Goal: Information Seeking & Learning: Learn about a topic

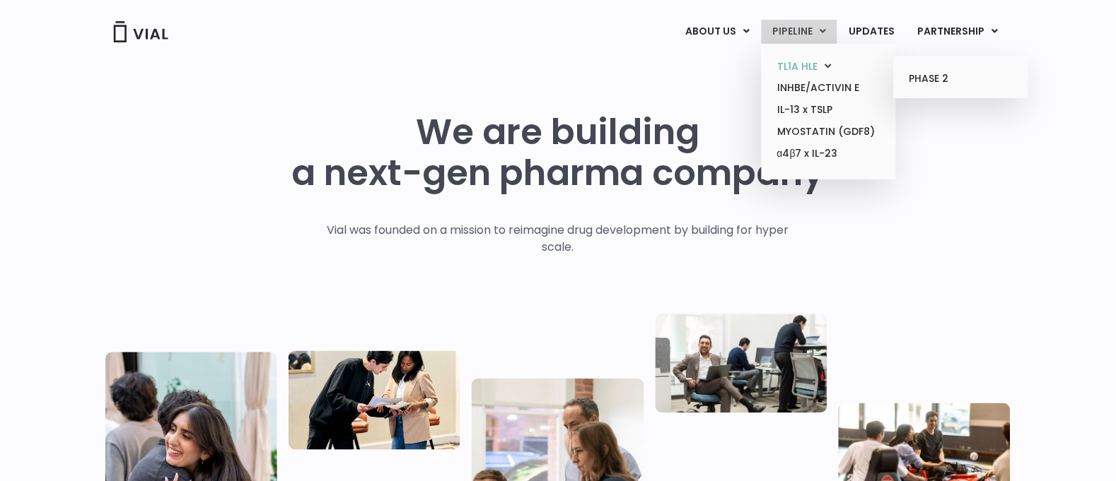
click at [793, 62] on link "TL1A HLE" at bounding box center [828, 67] width 124 height 22
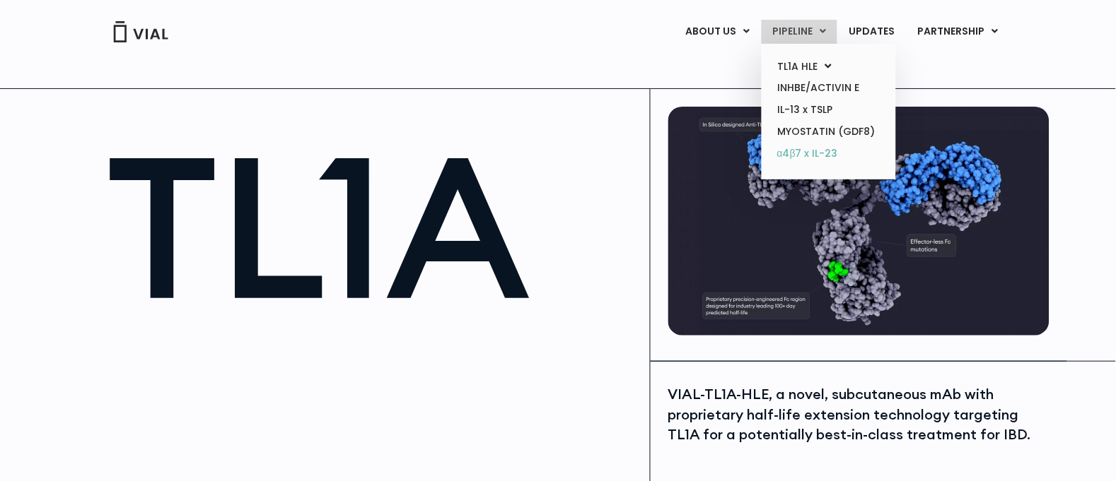
click at [797, 153] on link "α4β7 x IL-23" at bounding box center [828, 154] width 124 height 23
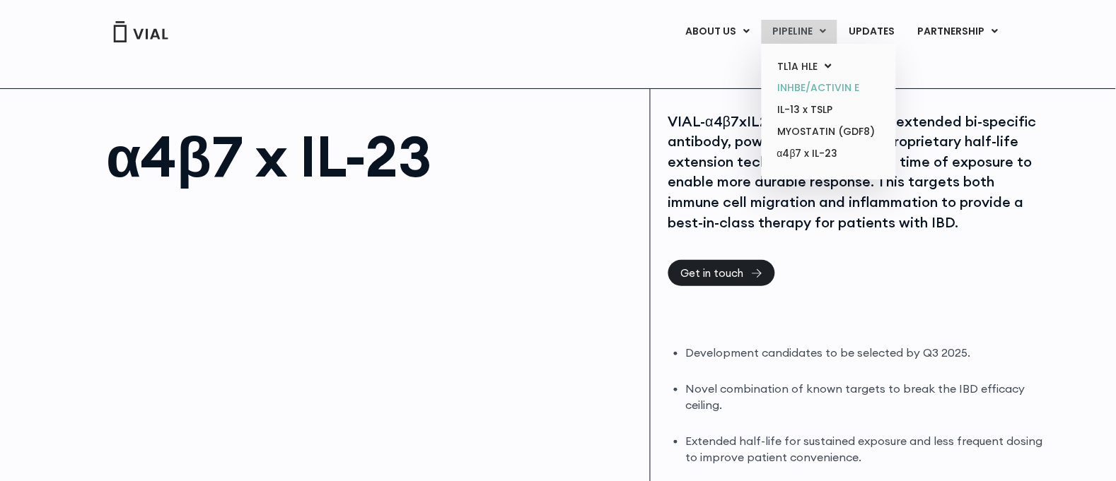
click at [808, 95] on link "INHBE/ACTIVIN E" at bounding box center [828, 88] width 124 height 22
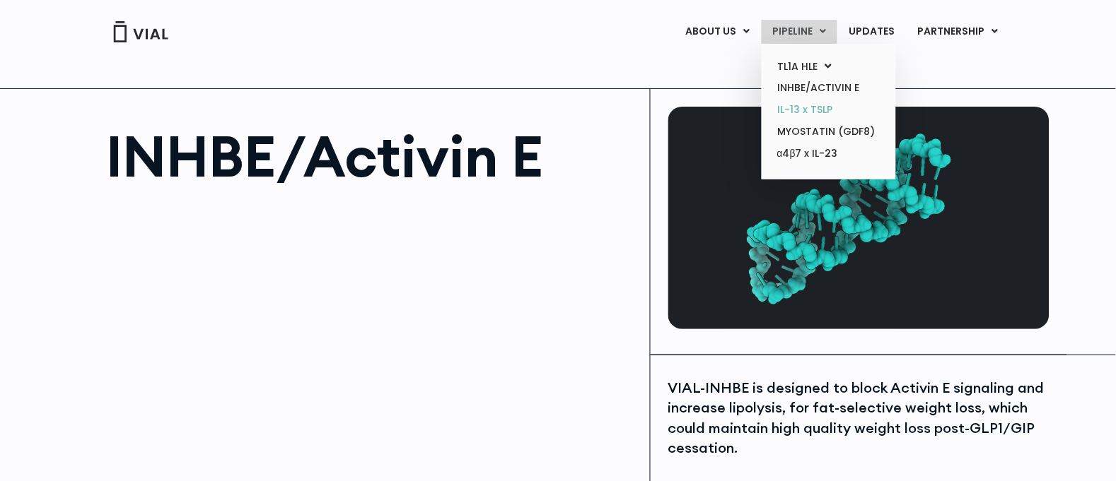
click at [792, 115] on link "IL-13 x TSLP" at bounding box center [828, 110] width 124 height 22
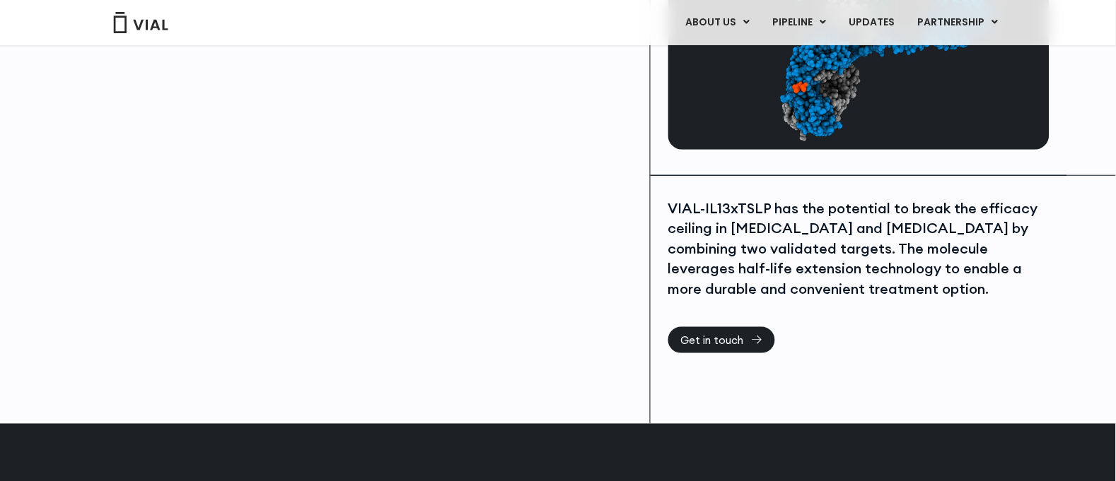
scroll to position [181, 0]
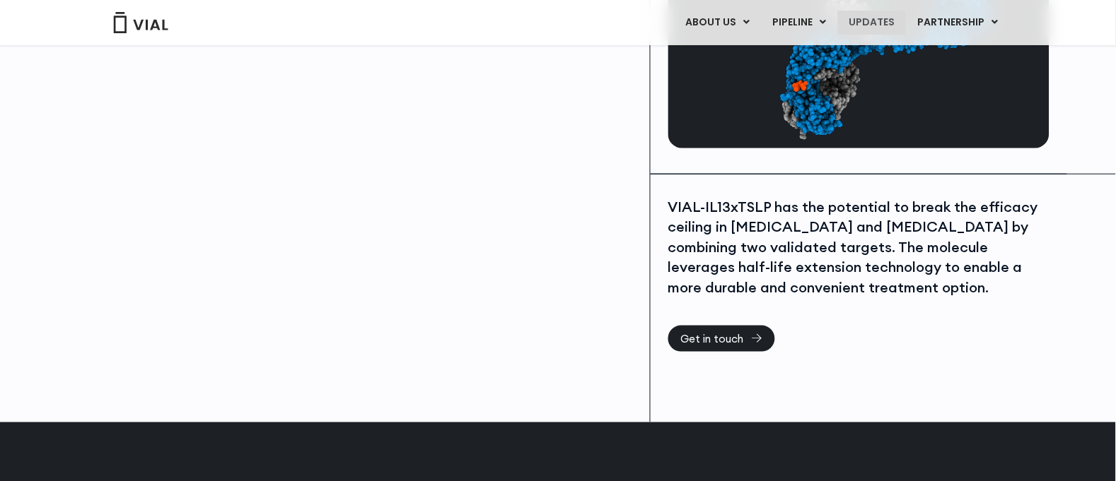
click at [880, 11] on link "UPDATES" at bounding box center [872, 23] width 68 height 24
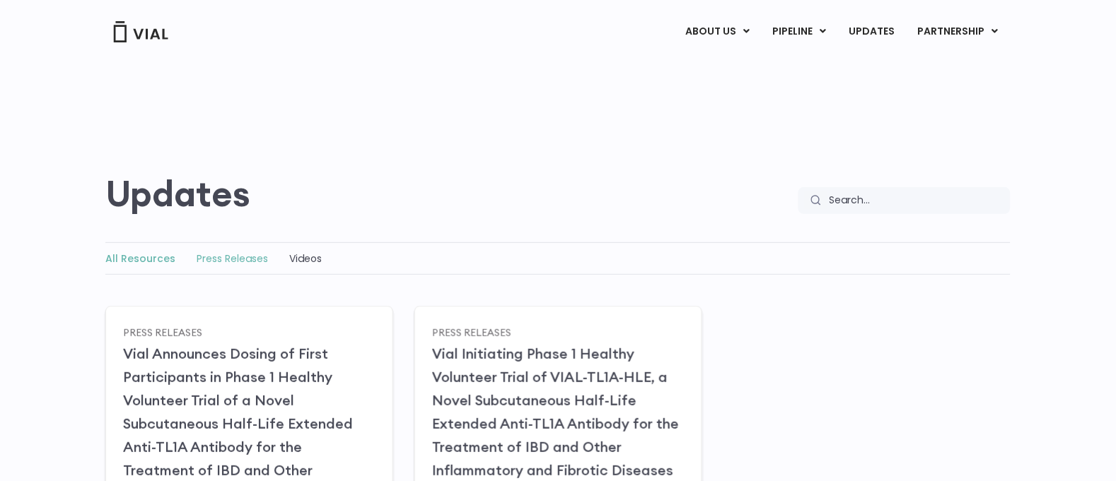
click at [250, 262] on link "Press Releases" at bounding box center [232, 259] width 71 height 14
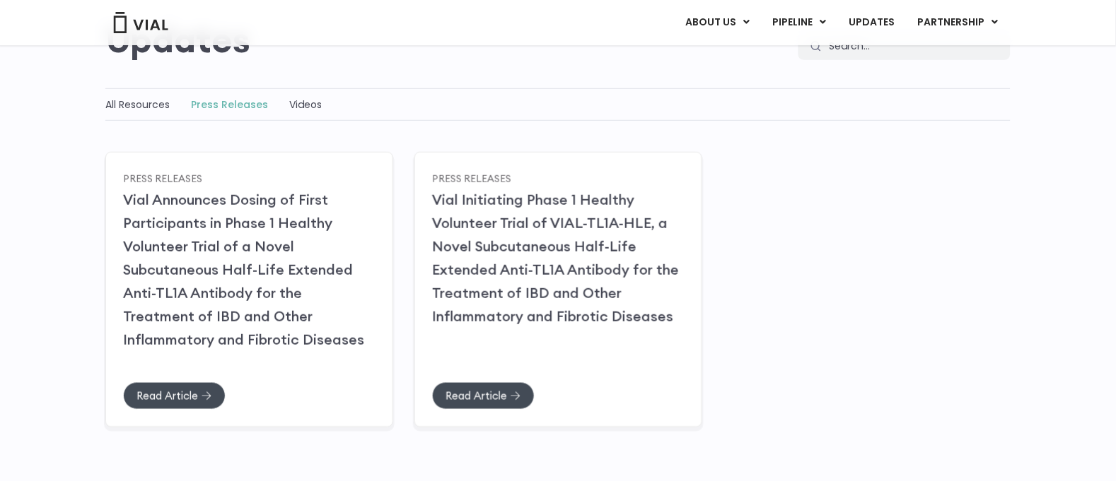
scroll to position [143, 0]
